Goal: Transaction & Acquisition: Book appointment/travel/reservation

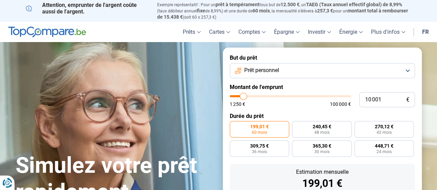
click at [306, 69] on button "Prêt personnel" at bounding box center [322, 70] width 185 height 15
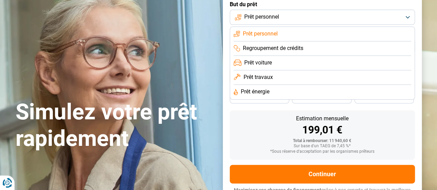
scroll to position [35, 0]
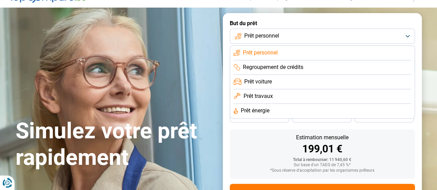
click at [270, 69] on span "Regroupement de crédits" at bounding box center [273, 68] width 60 height 8
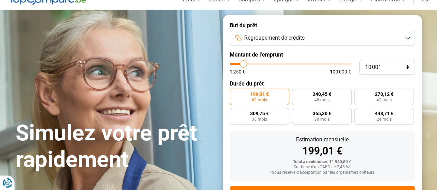
scroll to position [0, 0]
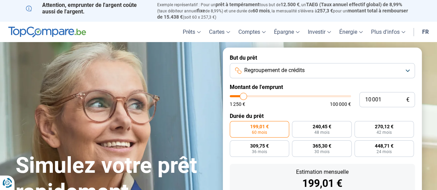
type input "10 750"
type input "10750"
type input "11 500"
type input "11500"
type input "12 750"
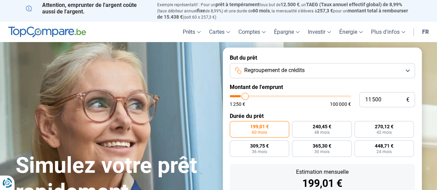
type input "12750"
type input "13 500"
type input "13500"
type input "14 250"
type input "14250"
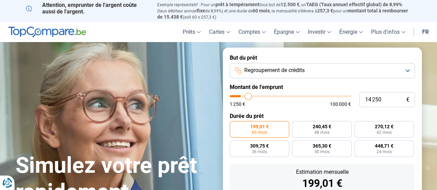
type input "14 500"
type input "14500"
type input "15 000"
type input "15000"
type input "15 250"
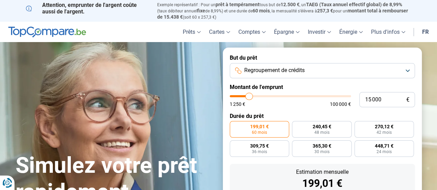
type input "15250"
type input "17 750"
type input "17750"
type input "19 250"
type input "19250"
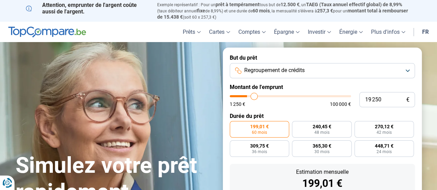
type input "20 750"
type input "20750"
type input "21 500"
type input "21500"
type input "22 250"
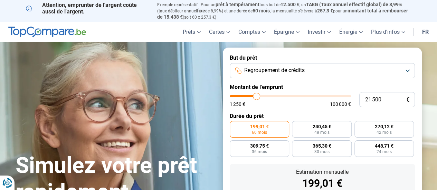
type input "22250"
type input "23 000"
type input "23000"
type input "23 750"
type input "23750"
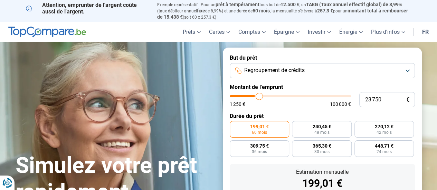
type input "25 250"
type input "25250"
type input "27 500"
type input "27500"
type input "29 750"
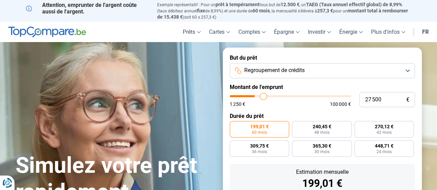
type input "29750"
type input "32 000"
type input "32000"
type input "34 000"
type input "34000"
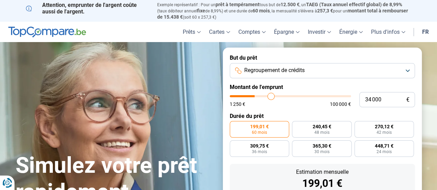
type input "36 000"
type input "36000"
type input "37 500"
type input "37500"
type input "38 500"
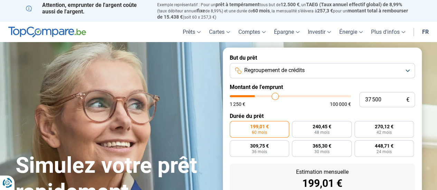
type input "38500"
type input "39 250"
type input "39250"
type input "40 500"
type input "40500"
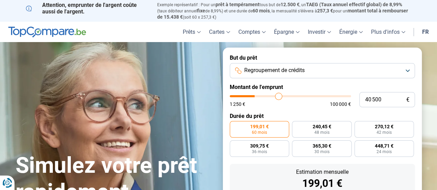
type input "41 250"
type input "41250"
type input "42 500"
type input "42500"
type input "43 250"
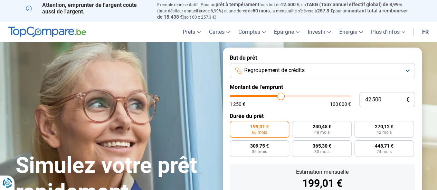
type input "43250"
type input "43 750"
type input "43750"
type input "45 000"
type input "45000"
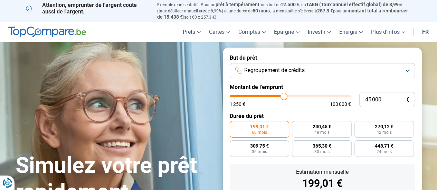
type input "46 750"
type input "46750"
type input "47 750"
type input "47750"
type input "49 750"
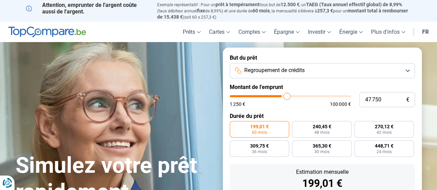
type input "49750"
type input "51 500"
type input "51500"
type input "52 250"
type input "52250"
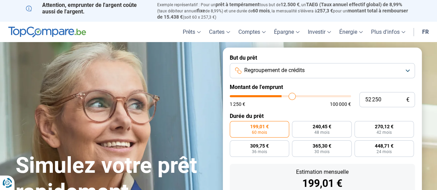
type input "53 500"
type input "53500"
type input "54 750"
type input "54750"
type input "56 000"
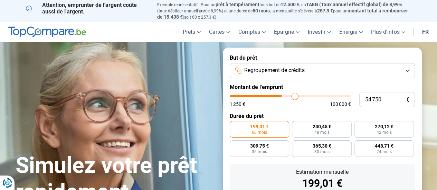
type input "56000"
type input "56 750"
type input "56750"
type input "57 750"
type input "57750"
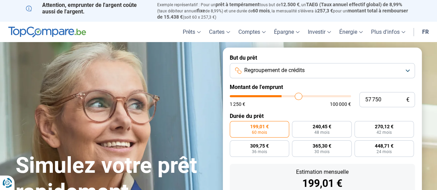
type input "58 500"
type input "58500"
type input "59 000"
type input "59000"
type input "60 750"
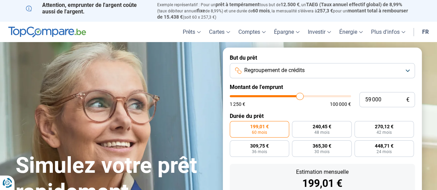
type input "60750"
type input "61 500"
type input "61500"
type input "61 750"
type input "61750"
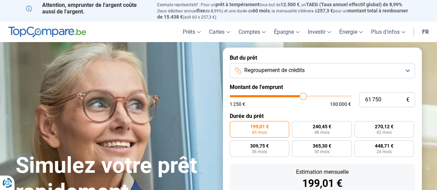
type input "62 500"
type input "62500"
type input "63 250"
type input "63250"
type input "64 750"
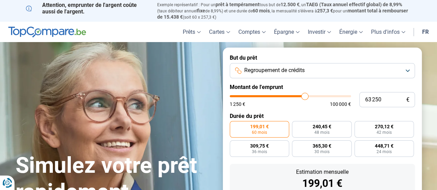
type input "64750"
type input "65 250"
type input "65250"
type input "67 500"
type input "67500"
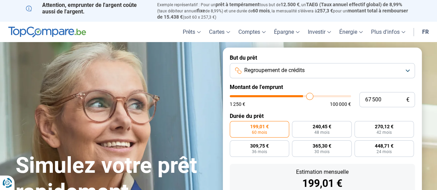
type input "69 750"
type input "69750"
type input "71 750"
type input "71750"
type input "73 250"
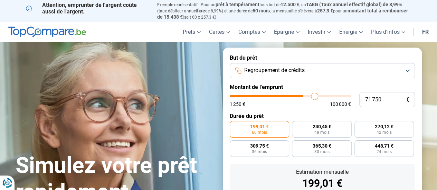
type input "73250"
type input "75 250"
type input "75250"
type input "76 500"
type input "76500"
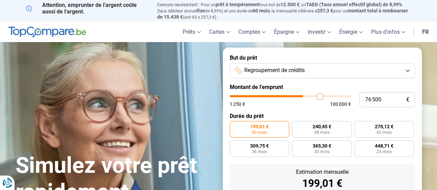
type input "77 000"
type input "77000"
type input "78 500"
type input "78500"
type input "79 750"
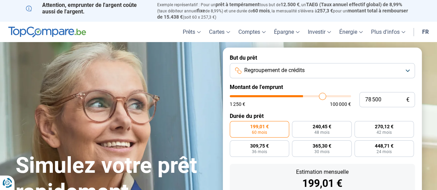
type input "79750"
type input "80 500"
type input "80500"
type input "81 000"
type input "81000"
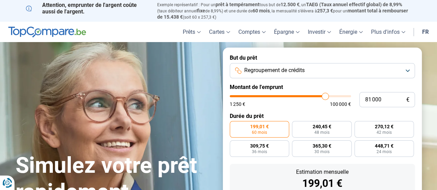
type input "81 750"
type input "81750"
type input "83 000"
type input "83000"
type input "84 000"
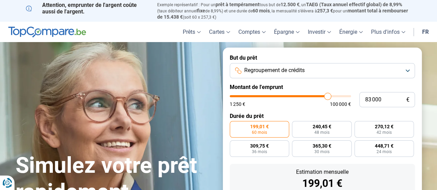
type input "84000"
type input "85 000"
type input "85000"
type input "86 000"
type input "86000"
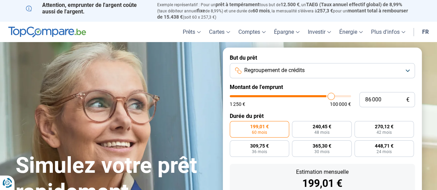
type input "87 000"
type input "87000"
type input "87 250"
type input "87250"
type input "87 750"
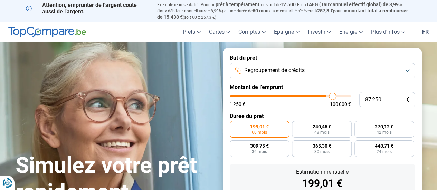
type input "87750"
type input "88 250"
type input "88250"
type input "88 500"
type input "88500"
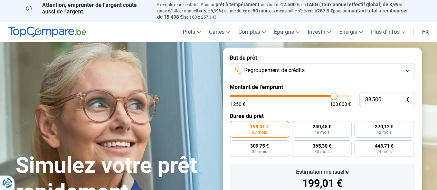
type input "89 000"
type input "89000"
type input "89 750"
type input "89750"
type input "90 250"
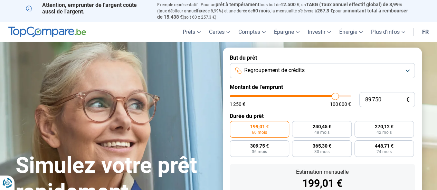
type input "90250"
type input "90 500"
type input "90500"
type input "91 000"
type input "91000"
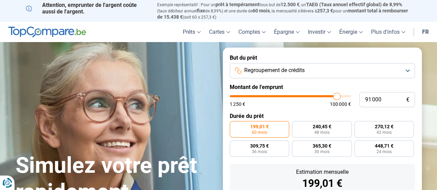
type input "91 250"
type input "91250"
type input "91 500"
type input "91500"
type input "92 250"
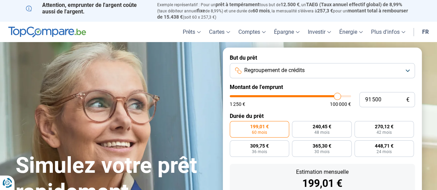
type input "92250"
type input "93 000"
type input "93000"
type input "93 250"
drag, startPoint x: 243, startPoint y: 96, endPoint x: 339, endPoint y: 100, distance: 95.3
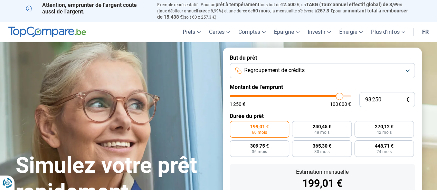
type input "93250"
click at [339, 97] on input "range" at bounding box center [290, 96] width 121 height 2
radio input "false"
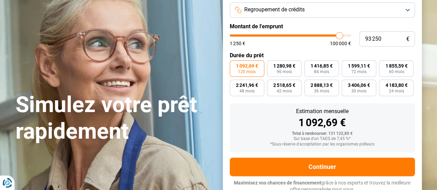
scroll to position [65, 0]
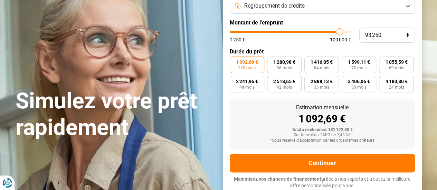
type input "91 000"
type input "91000"
type input "89 750"
type input "89750"
type input "88 250"
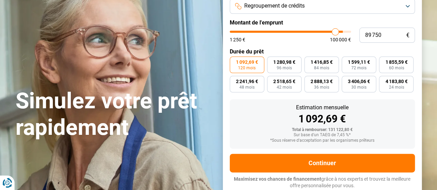
type input "88250"
type input "86 250"
type input "86250"
type input "84 000"
type input "84000"
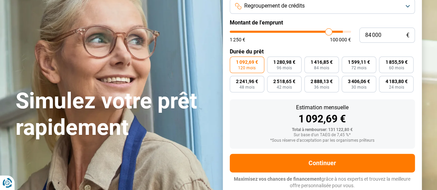
type input "82 500"
type input "82500"
type input "81 250"
type input "81250"
type input "80 500"
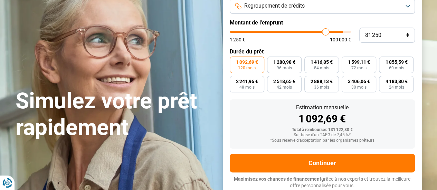
type input "80500"
type input "80 000"
type input "80000"
type input "79 000"
type input "79000"
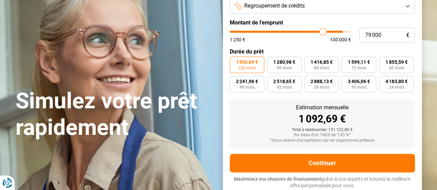
type input "78 250"
type input "78250"
type input "77 000"
type input "77000"
type input "76 000"
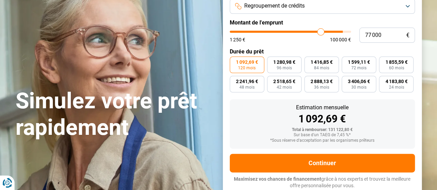
type input "76000"
type input "75 000"
type input "75000"
type input "74 250"
type input "74250"
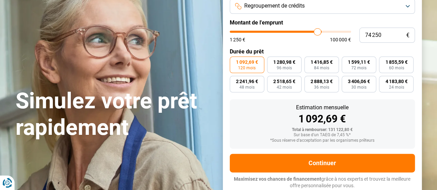
type input "73 000"
type input "73000"
type input "70 500"
type input "70500"
type input "68 250"
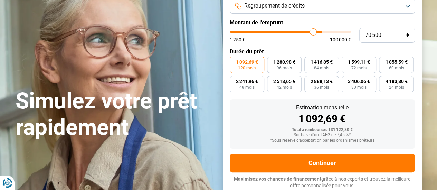
type input "68250"
type input "66 250"
type input "66250"
type input "64 000"
drag, startPoint x: 336, startPoint y: 32, endPoint x: 263, endPoint y: 29, distance: 73.2
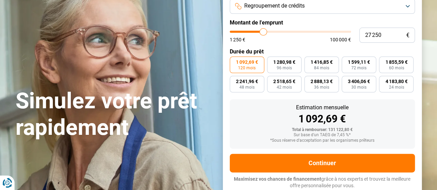
click at [263, 31] on input "range" at bounding box center [290, 32] width 121 height 2
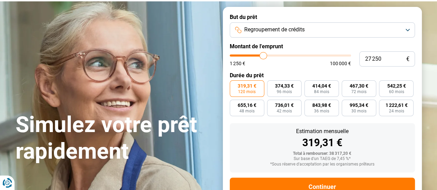
scroll to position [30, 0]
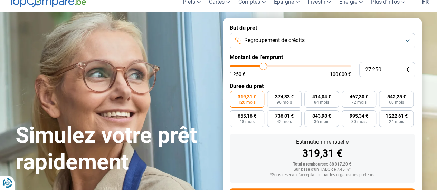
click at [338, 39] on button "Regroupement de crédits" at bounding box center [322, 40] width 185 height 15
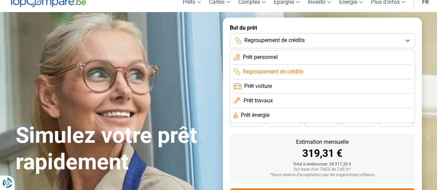
click at [339, 38] on button "Regroupement de crédits" at bounding box center [322, 40] width 185 height 15
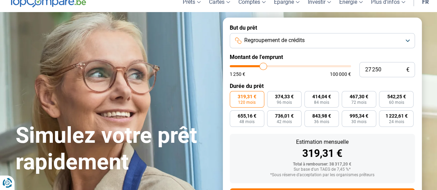
click at [316, 42] on button "Regroupement de crédits" at bounding box center [322, 40] width 185 height 15
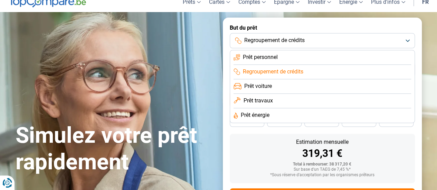
click at [270, 89] on span "Prêt voiture" at bounding box center [258, 86] width 28 height 8
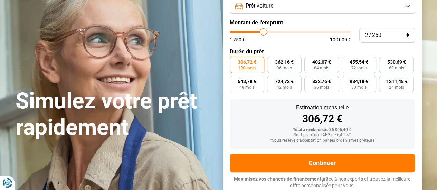
scroll to position [0, 0]
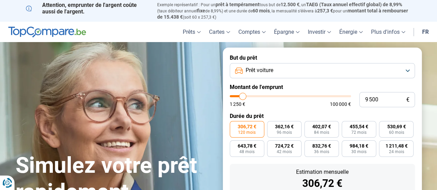
drag, startPoint x: 262, startPoint y: 96, endPoint x: 243, endPoint y: 100, distance: 20.0
click at [243, 97] on input "range" at bounding box center [290, 96] width 121 height 2
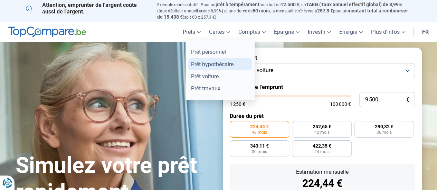
click at [203, 63] on link "Prêt hypothécaire" at bounding box center [220, 64] width 64 height 12
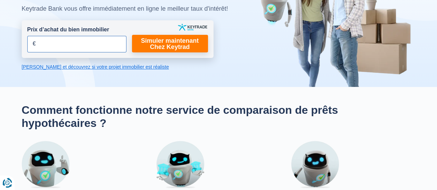
click at [73, 44] on input "Prix d’achat du bien immobilier" at bounding box center [76, 44] width 99 height 17
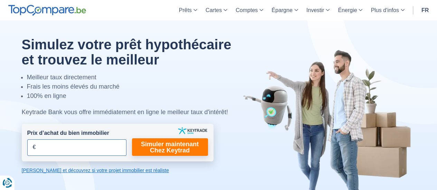
click at [71, 147] on input "Prix d’achat du bien immobilier" at bounding box center [76, 147] width 99 height 17
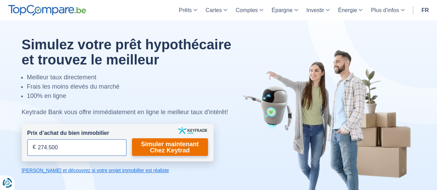
type input "274.500"
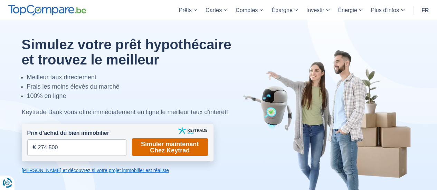
click at [150, 149] on link "Simuler maintenant Chez Keytrad" at bounding box center [170, 147] width 76 height 18
click at [154, 147] on link "Simuler maintenant Chez Keytrad" at bounding box center [170, 147] width 76 height 18
click at [163, 146] on link "Simuler maintenant Chez Keytrad" at bounding box center [170, 147] width 76 height 18
click at [171, 144] on link "Simuler maintenant Chez Keytrad" at bounding box center [170, 147] width 76 height 18
click at [191, 148] on link "Simuler maintenant Chez Keytrad" at bounding box center [170, 147] width 76 height 18
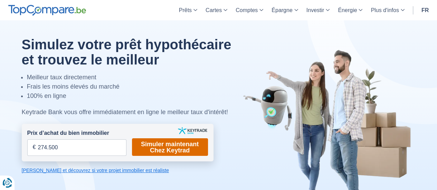
click at [190, 141] on link "Simuler maintenant Chez Keytrad" at bounding box center [170, 147] width 76 height 18
